Goal: Information Seeking & Learning: Learn about a topic

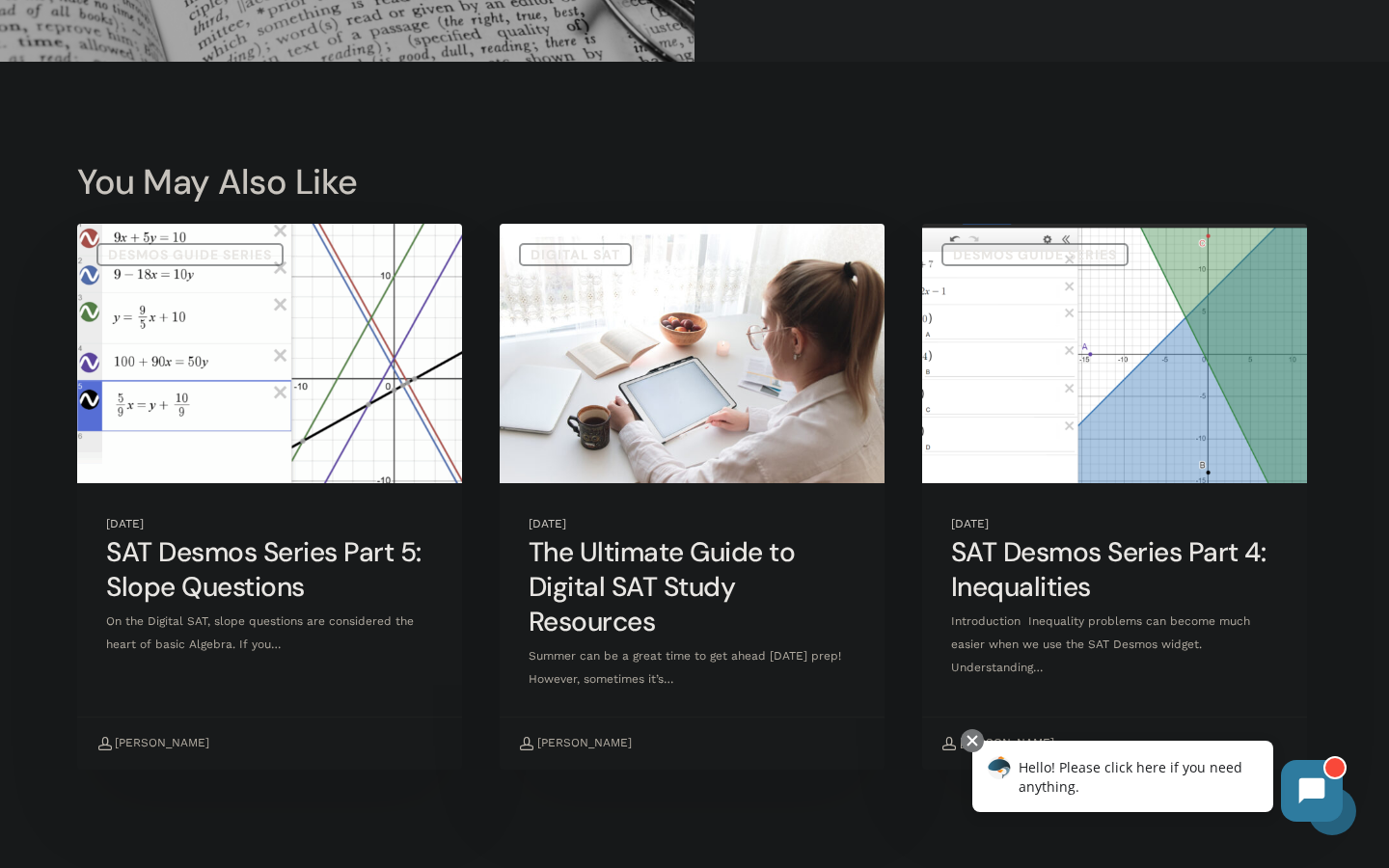
scroll to position [6726, 0]
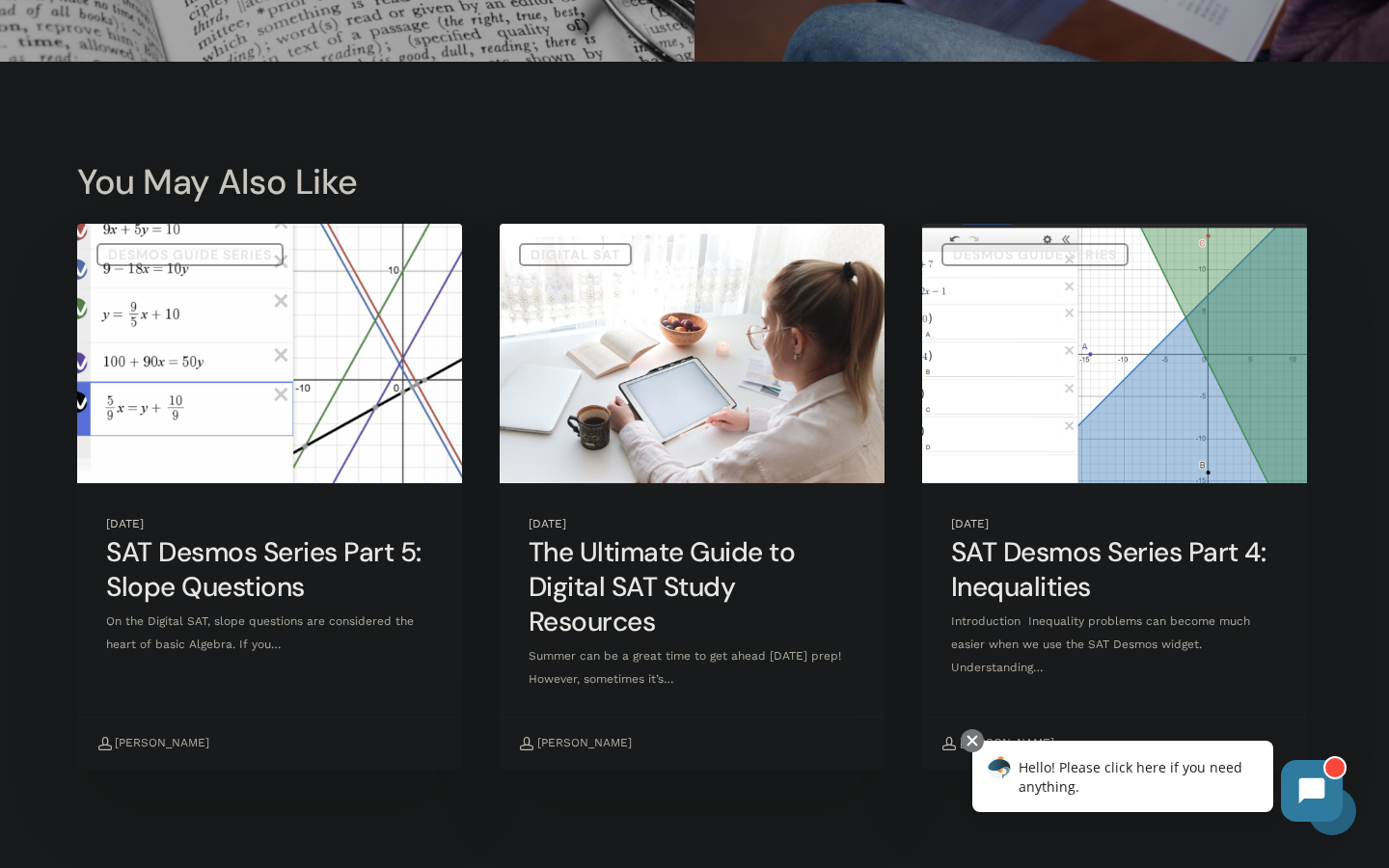
click at [347, 625] on link "SAT Desmos Series Part 5: Slope Questions" at bounding box center [269, 495] width 385 height 545
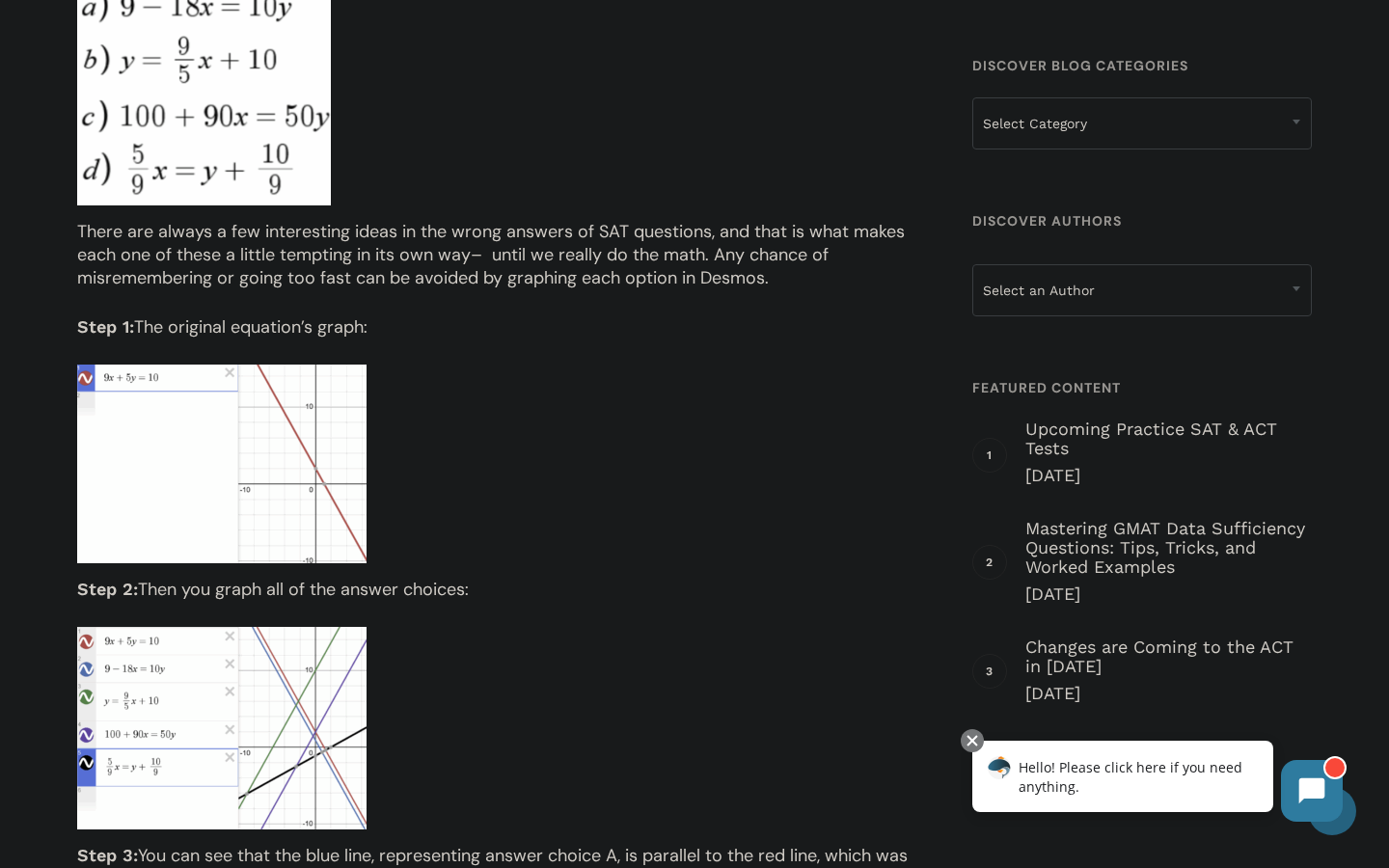
scroll to position [1483, 0]
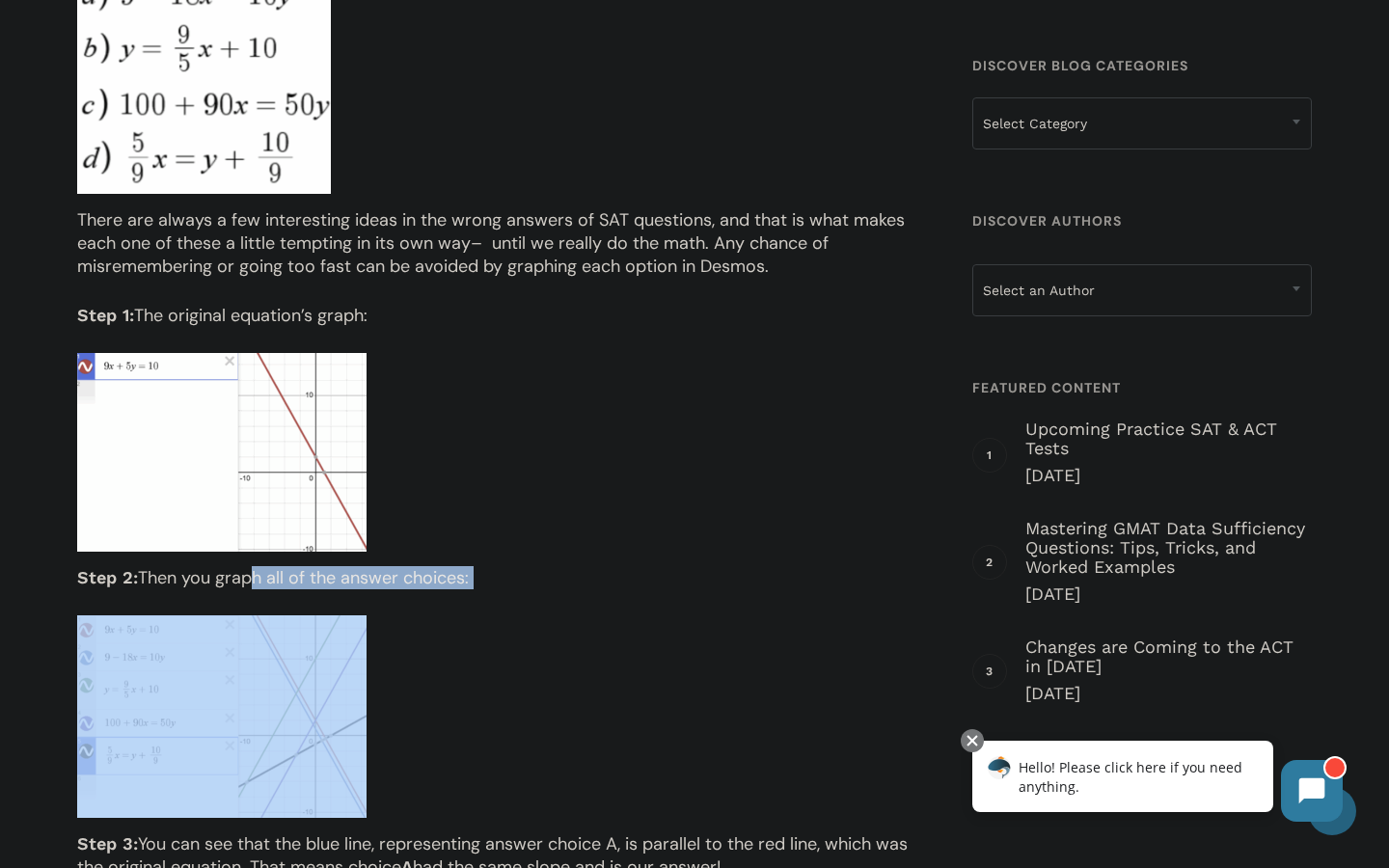
drag, startPoint x: 245, startPoint y: 576, endPoint x: 616, endPoint y: 620, distance: 373.6
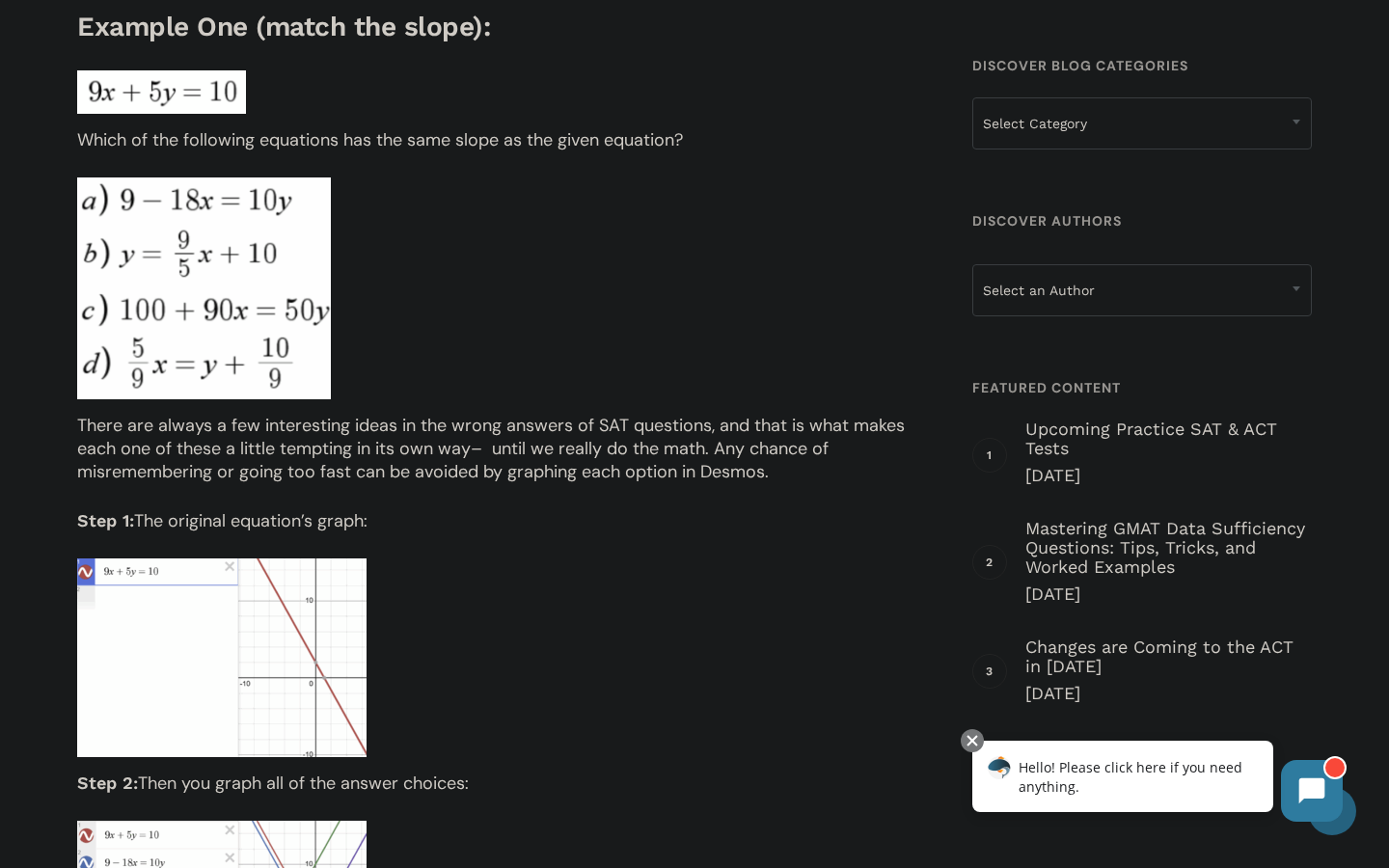
scroll to position [1274, 0]
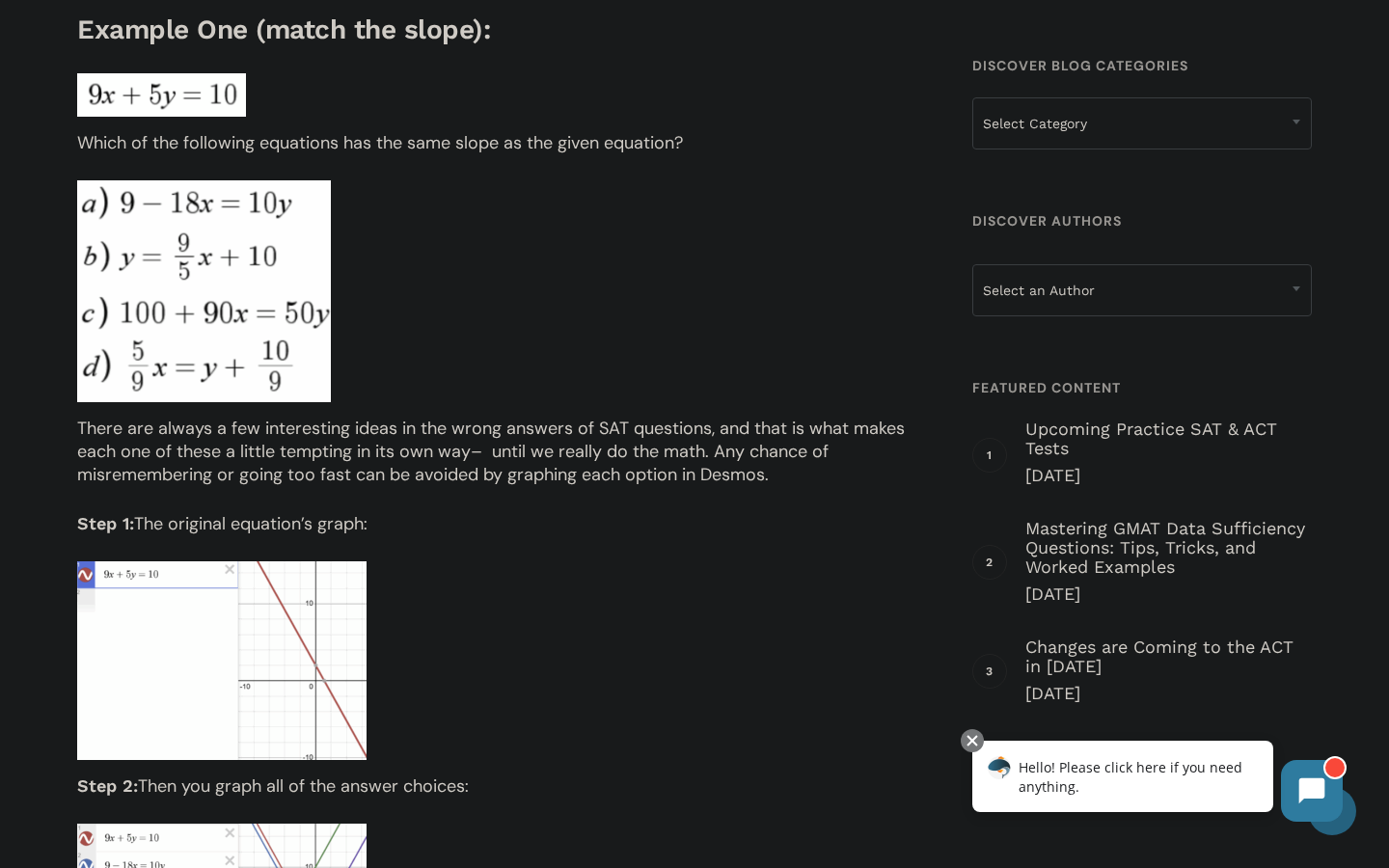
drag, startPoint x: 285, startPoint y: 203, endPoint x: 230, endPoint y: 203, distance: 55.0
click at [341, 218] on div at bounding box center [499, 291] width 845 height 221
drag, startPoint x: 183, startPoint y: 205, endPoint x: 147, endPoint y: 206, distance: 36.0
click at [189, 219] on img at bounding box center [204, 291] width 254 height 221
drag, startPoint x: 211, startPoint y: 216, endPoint x: 172, endPoint y: 216, distance: 39.0
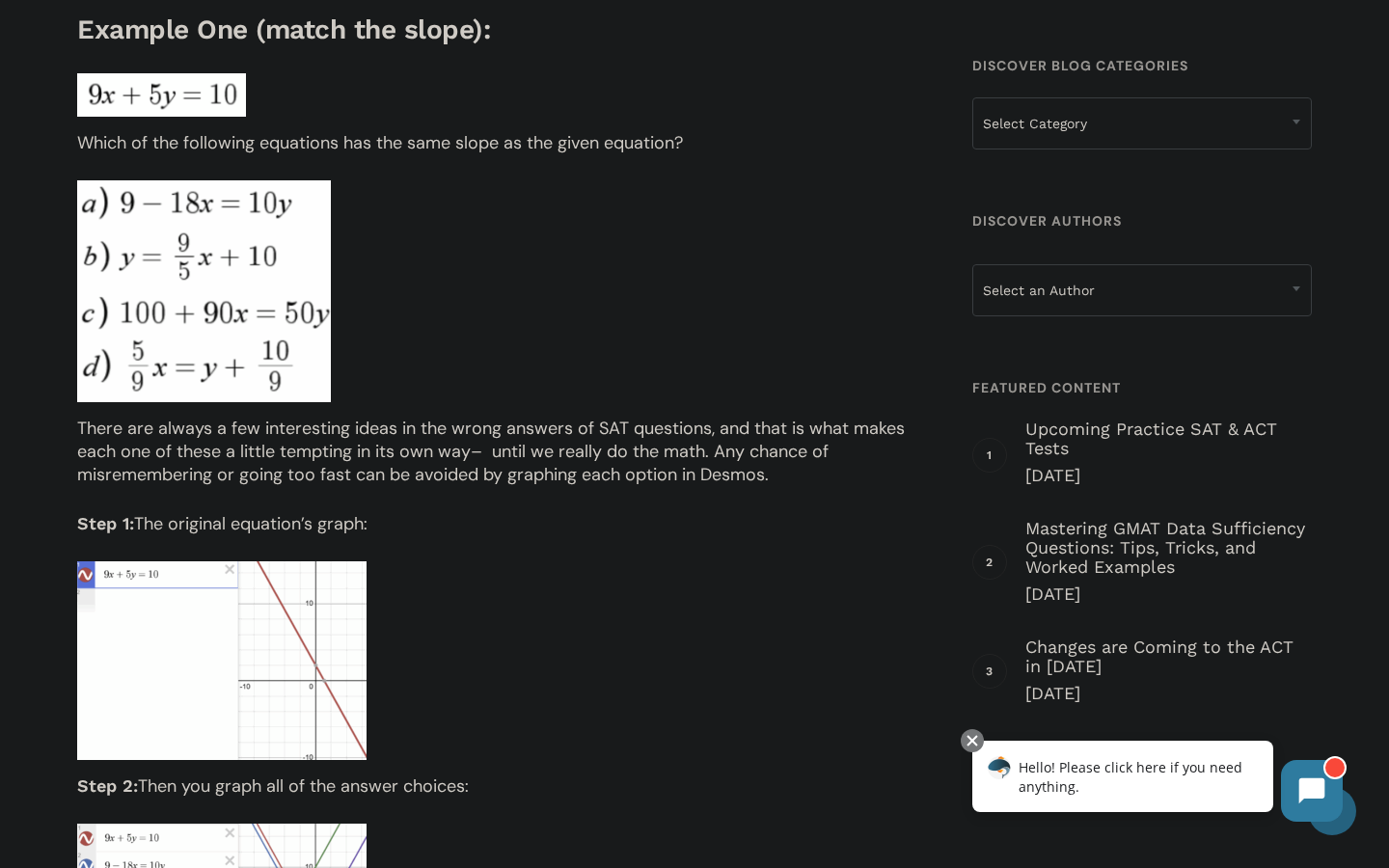
click at [234, 224] on img at bounding box center [204, 291] width 254 height 221
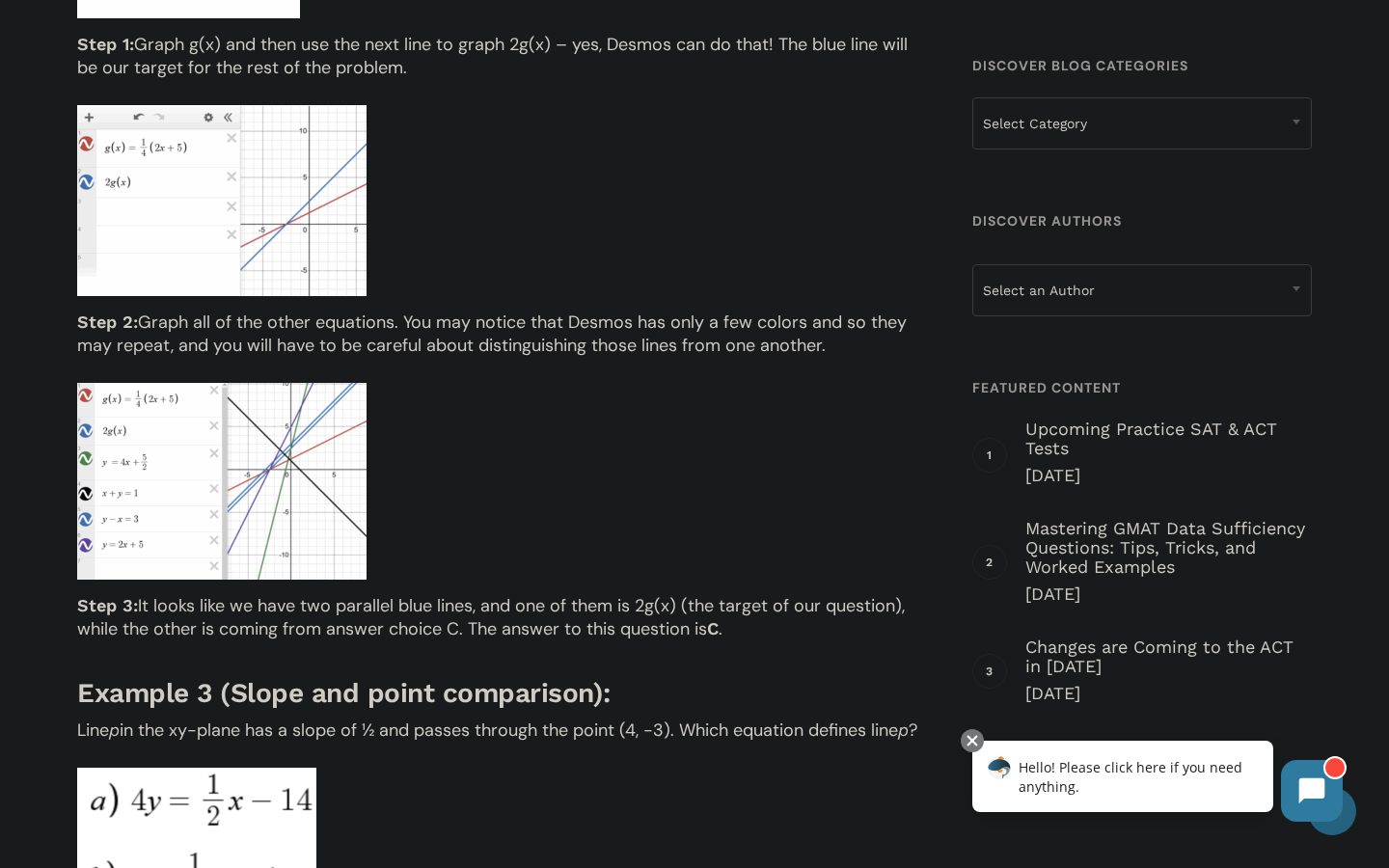
scroll to position [2803, 0]
